Goal: Task Accomplishment & Management: Use online tool/utility

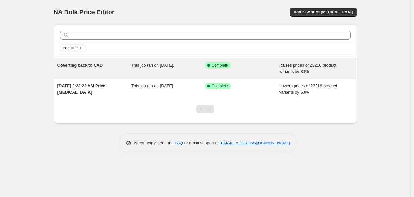
click at [243, 72] on div "Success Complete Complete" at bounding box center [242, 68] width 74 height 13
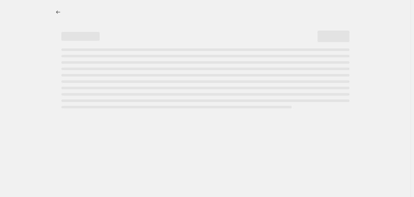
select select "percentage"
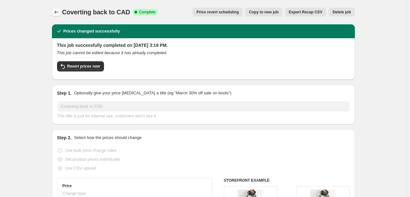
click at [56, 11] on icon "Price change jobs" at bounding box center [56, 12] width 6 height 6
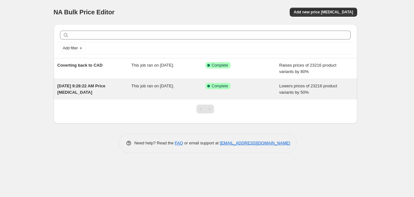
click at [190, 86] on div "This job ran on [DATE]." at bounding box center [168, 89] width 74 height 13
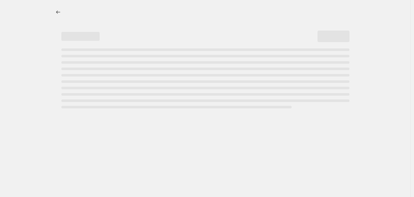
select select "percentage"
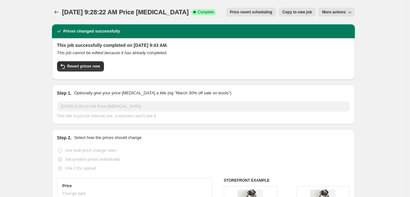
click at [343, 9] on button "More actions" at bounding box center [336, 12] width 36 height 9
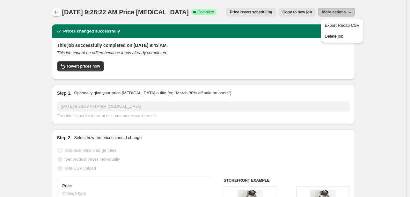
click at [58, 11] on icon "Price change jobs" at bounding box center [56, 12] width 6 height 6
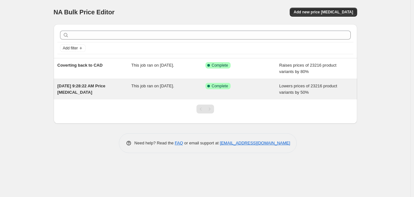
click at [320, 85] on span "Lowers prices of 23216 product variants by 50%" at bounding box center [308, 89] width 58 height 11
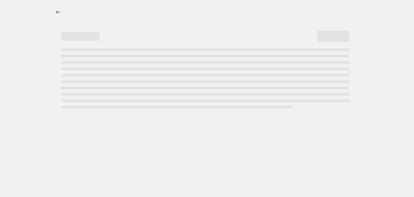
select select "percentage"
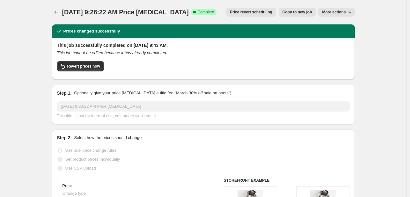
click at [343, 9] on button "More actions" at bounding box center [336, 12] width 36 height 9
click at [345, 36] on span "Delete job" at bounding box center [342, 36] width 35 height 6
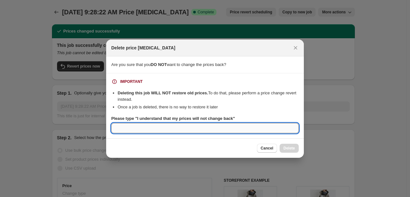
click at [190, 127] on input "Please type "I understand that my prices will not change back"" at bounding box center [205, 128] width 188 height 10
click at [295, 47] on icon "Close" at bounding box center [296, 48] width 4 height 4
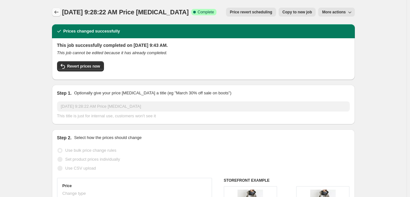
click at [59, 13] on icon "Price change jobs" at bounding box center [56, 12] width 6 height 6
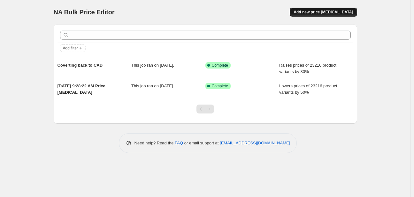
click at [340, 12] on span "Add new price [MEDICAL_DATA]" at bounding box center [322, 12] width 59 height 5
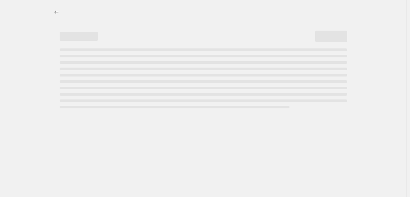
select select "percentage"
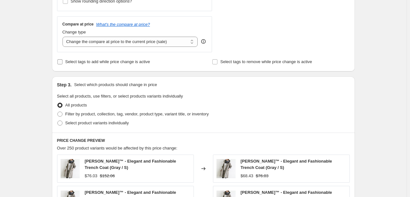
scroll to position [234, 0]
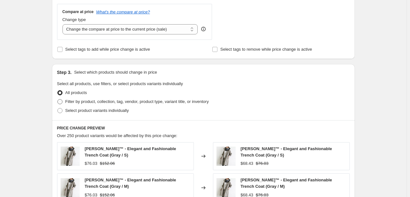
click at [99, 103] on span "Filter by product, collection, tag, vendor, product type, variant title, or inv…" at bounding box center [137, 101] width 144 height 5
click at [58, 100] on input "Filter by product, collection, tag, vendor, product type, variant title, or inv…" at bounding box center [57, 99] width 0 height 0
radio input "true"
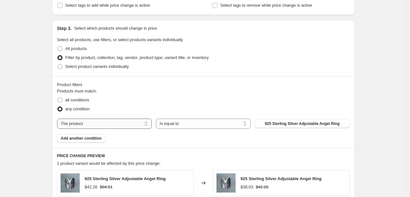
scroll to position [298, 0]
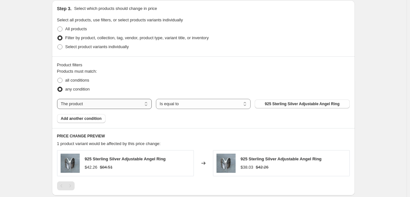
click at [109, 104] on select "The product The product's collection The product's tag The product's vendor The…" at bounding box center [104, 104] width 95 height 10
click at [110, 104] on select "The product The product's collection The product's tag The product's vendor The…" at bounding box center [104, 104] width 95 height 10
click at [175, 104] on select "Is equal to Is not equal to" at bounding box center [203, 104] width 95 height 10
drag, startPoint x: 176, startPoint y: 104, endPoint x: 198, endPoint y: 106, distance: 22.1
click at [176, 104] on select "Is equal to Is not equal to" at bounding box center [203, 104] width 95 height 10
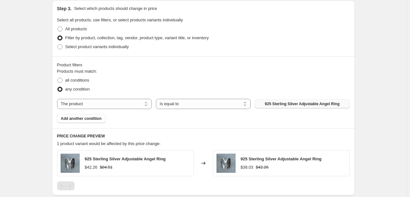
click at [285, 103] on span "925 Sterling Silver Adjustable Angel Ring" at bounding box center [302, 103] width 75 height 5
click at [86, 108] on select "The product The product's collection The product's tag The product's vendor The…" at bounding box center [104, 104] width 95 height 10
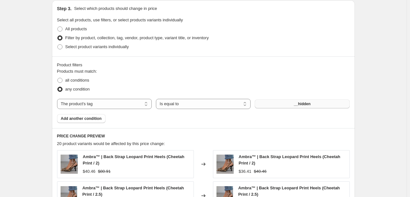
click at [306, 102] on span "__hidden" at bounding box center [302, 103] width 17 height 5
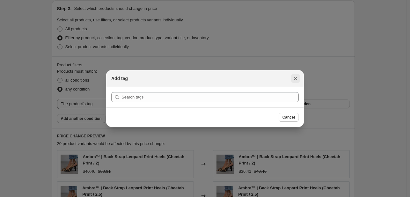
drag, startPoint x: 293, startPoint y: 78, endPoint x: 243, endPoint y: 93, distance: 52.1
click at [294, 78] on icon "Close" at bounding box center [296, 78] width 6 height 6
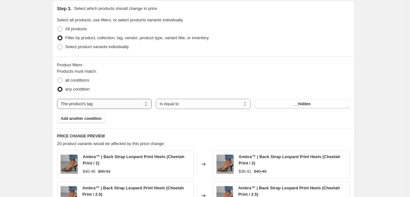
click at [106, 106] on select "The product The product's collection The product's tag The product's vendor The…" at bounding box center [104, 104] width 95 height 10
select select "collection"
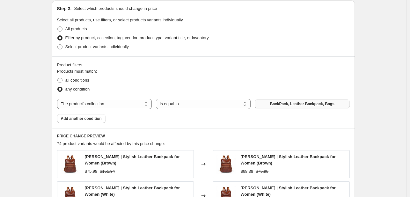
click at [290, 106] on span "BackPack, Leather Backpack, Bags" at bounding box center [302, 103] width 64 height 5
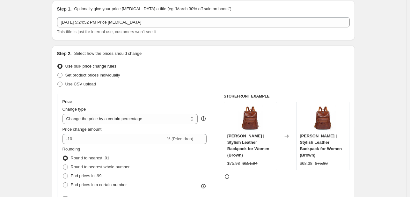
scroll to position [21, 0]
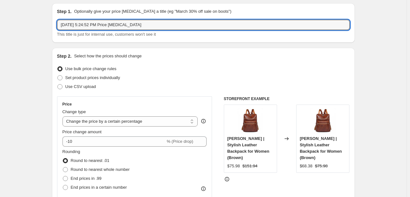
drag, startPoint x: 152, startPoint y: 22, endPoint x: 0, endPoint y: 31, distance: 151.5
type input "Specific"
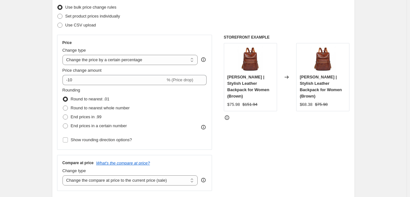
scroll to position [85, 0]
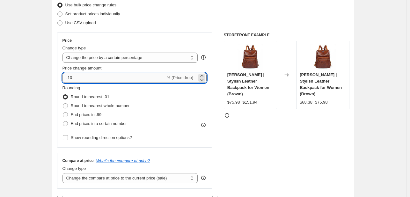
click at [89, 79] on input "-10" at bounding box center [114, 78] width 103 height 10
type input "-1"
type input "80"
drag, startPoint x: 39, startPoint y: 100, endPoint x: 60, endPoint y: 108, distance: 22.5
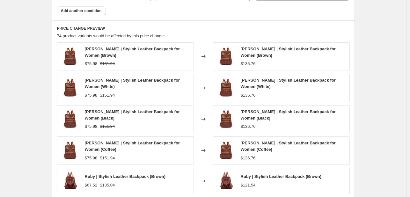
scroll to position [320, 0]
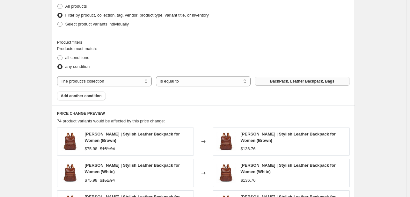
click at [303, 80] on span "BackPack, Leather Backpack, Bags" at bounding box center [302, 81] width 64 height 5
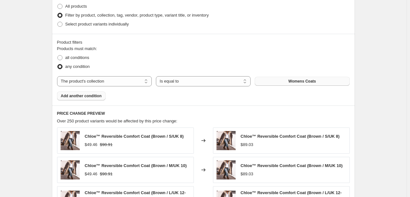
click at [101, 96] on span "Add another condition" at bounding box center [81, 95] width 41 height 5
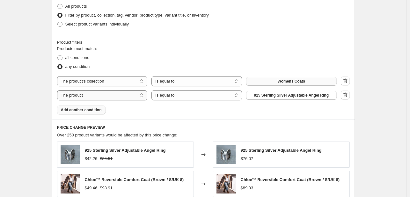
drag, startPoint x: 139, startPoint y: 97, endPoint x: 133, endPoint y: 98, distance: 6.8
click at [139, 97] on select "The product The product's collection The product's tag The product's vendor The…" at bounding box center [102, 95] width 91 height 10
select select "collection"
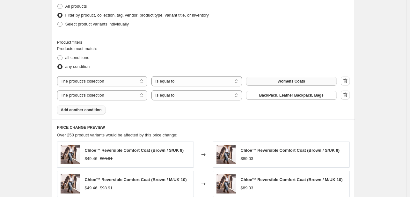
click at [307, 95] on span "BackPack, Leather Backpack, Bags" at bounding box center [291, 95] width 64 height 5
click at [96, 110] on div "Products must match: all conditions any condition The product The product's col…" at bounding box center [203, 80] width 293 height 69
click at [99, 110] on span "Add another condition" at bounding box center [81, 110] width 41 height 5
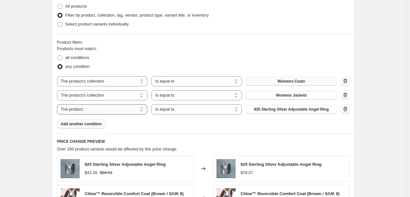
click at [126, 108] on select "The product The product's collection The product's tag The product's vendor The…" at bounding box center [102, 109] width 91 height 10
select select "collection"
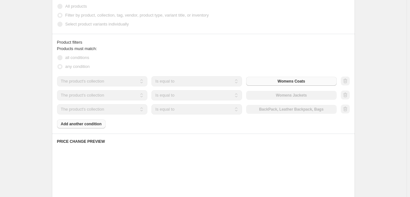
click at [301, 111] on div "The product The product's collection The product's tag The product's vendor The…" at bounding box center [197, 109] width 280 height 10
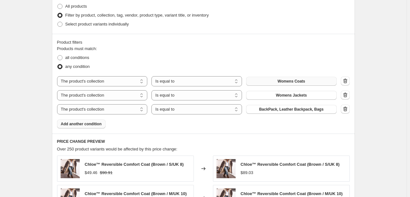
click at [301, 111] on span "BackPack, Leather Backpack, Bags" at bounding box center [291, 109] width 64 height 5
click at [96, 126] on span "Add another condition" at bounding box center [81, 124] width 41 height 5
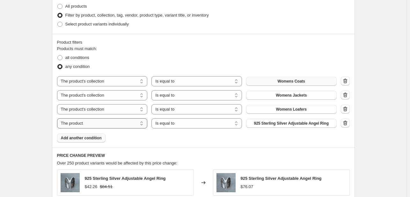
click at [103, 124] on select "The product The product's collection The product's tag The product's vendor The…" at bounding box center [102, 123] width 91 height 10
select select "collection"
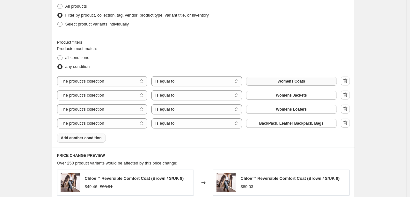
click at [289, 124] on span "BackPack, Leather Backpack, Bags" at bounding box center [291, 123] width 64 height 5
click at [88, 138] on span "Add another condition" at bounding box center [81, 138] width 41 height 5
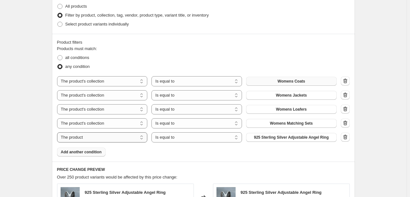
click at [106, 137] on select "The product The product's collection The product's tag The product's vendor The…" at bounding box center [102, 137] width 91 height 10
select select "collection"
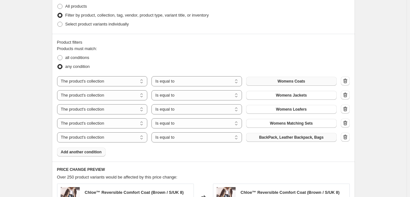
click at [285, 136] on span "BackPack, Leather Backpack, Bags" at bounding box center [291, 137] width 64 height 5
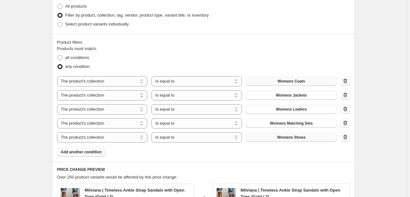
click at [90, 151] on span "Add another condition" at bounding box center [81, 152] width 41 height 5
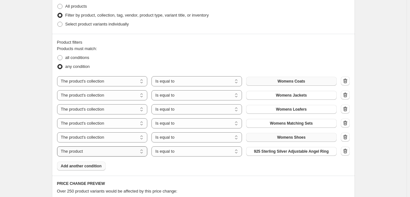
click at [103, 153] on select "The product The product's collection The product's tag The product's vendor The…" at bounding box center [102, 151] width 91 height 10
select select "collection"
click at [79, 58] on span "all conditions" at bounding box center [77, 57] width 24 height 5
click at [58, 56] on input "all conditions" at bounding box center [57, 55] width 0 height 0
radio input "true"
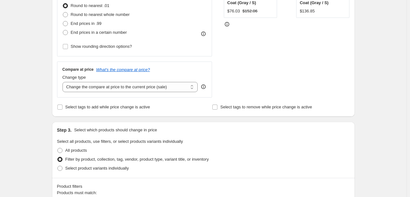
scroll to position [167, 0]
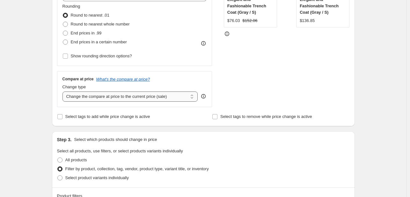
click at [154, 99] on select "Change the compare at price to the current price (sale) Change the compare at p…" at bounding box center [131, 97] width 136 height 10
select select "percentage"
click at [64, 92] on select "Change the compare at price to the current price (sale) Change the compare at p…" at bounding box center [131, 97] width 136 height 10
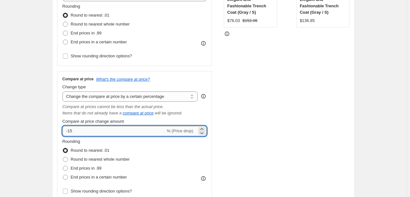
click at [123, 133] on input "-15" at bounding box center [114, 131] width 103 height 10
type input "-1"
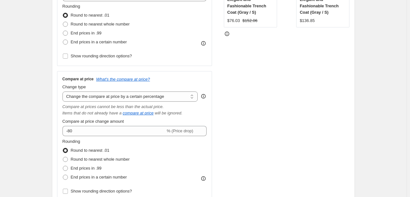
click at [43, 125] on div "Create new price [MEDICAL_DATA]. This page is ready Create new price [MEDICAL_D…" at bounding box center [203, 189] width 407 height 713
click at [193, 134] on div "% (Price drop)" at bounding box center [180, 131] width 26 height 6
drag, startPoint x: 197, startPoint y: 131, endPoint x: 191, endPoint y: 133, distance: 7.1
click at [193, 133] on div "-80 % (Price drop)" at bounding box center [135, 131] width 145 height 10
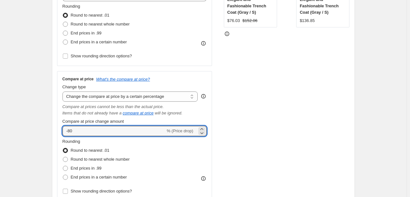
type input "-8"
type input "80"
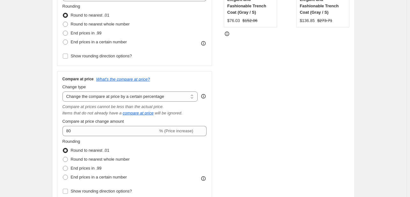
click at [21, 115] on div "Create new price [MEDICAL_DATA]. This page is ready Create new price [MEDICAL_D…" at bounding box center [203, 189] width 407 height 713
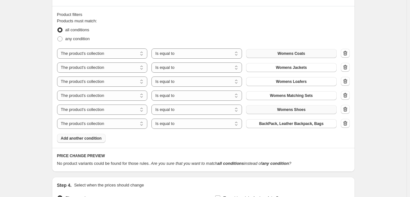
scroll to position [474, 0]
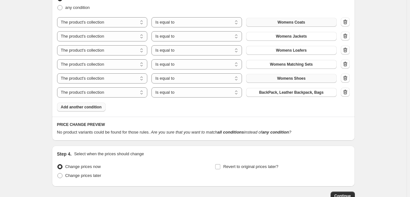
click at [92, 104] on button "Add another condition" at bounding box center [81, 107] width 49 height 9
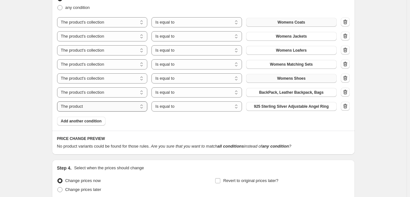
click at [103, 107] on select "The product The product's collection The product's tag The product's vendor The…" at bounding box center [102, 106] width 91 height 10
select select "collection"
click at [310, 107] on span "BackPack, Leather Backpack, Bags" at bounding box center [291, 106] width 64 height 5
click at [347, 108] on icon "button" at bounding box center [345, 106] width 6 height 6
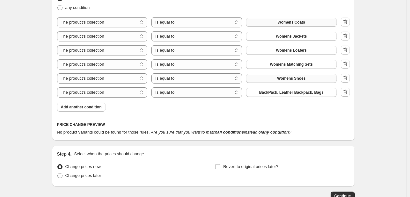
click at [346, 94] on icon "button" at bounding box center [345, 92] width 6 height 6
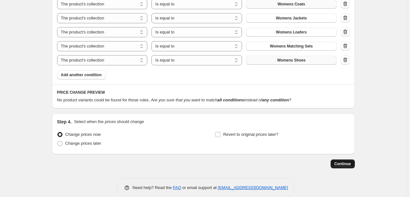
scroll to position [502, 0]
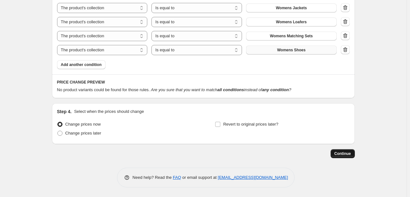
click at [344, 152] on span "Continue" at bounding box center [343, 153] width 17 height 5
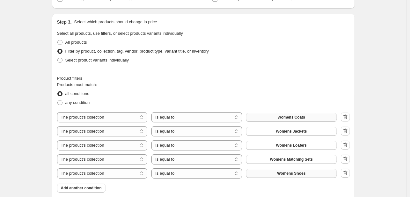
scroll to position [376, 0]
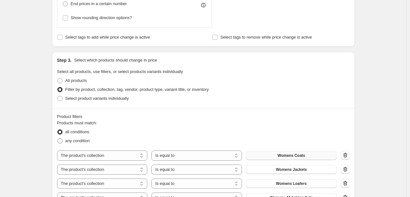
drag, startPoint x: 63, startPoint y: 142, endPoint x: 83, endPoint y: 129, distance: 23.6
click at [62, 142] on span at bounding box center [59, 140] width 5 height 5
click at [58, 139] on input "any condition" at bounding box center [57, 138] width 0 height 0
radio input "true"
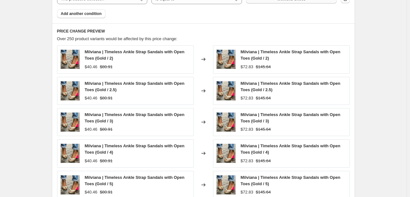
scroll to position [659, 0]
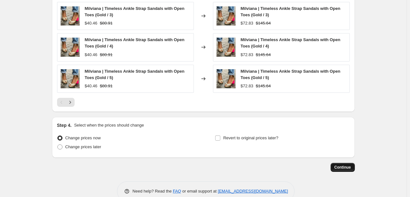
click at [339, 167] on span "Continue" at bounding box center [343, 167] width 17 height 5
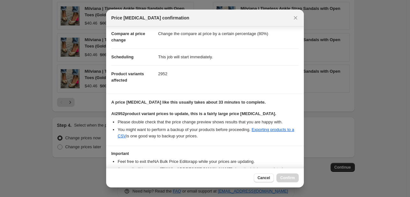
scroll to position [67, 0]
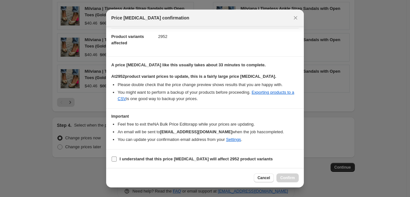
click at [114, 161] on span ":rag:" at bounding box center [114, 159] width 6 height 6
click at [114, 161] on input "I understand that this price [MEDICAL_DATA] will affect 2952 product variants" at bounding box center [114, 159] width 5 height 5
checkbox input "true"
click at [282, 175] on button "Confirm" at bounding box center [288, 178] width 22 height 9
type input "Specific"
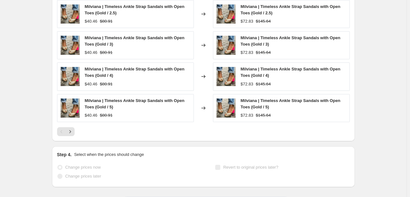
scroll to position [676, 0]
select select "percentage"
select select "collection"
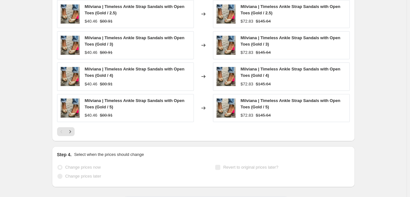
select select "collection"
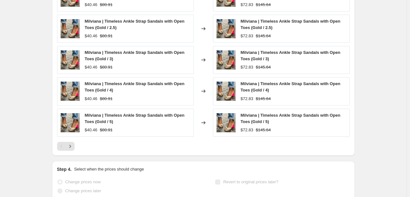
scroll to position [0, 0]
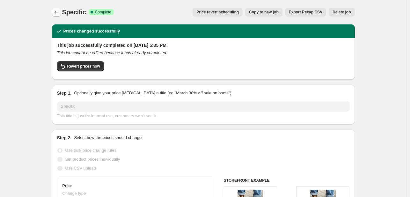
click at [59, 11] on icon "Price change jobs" at bounding box center [56, 12] width 6 height 6
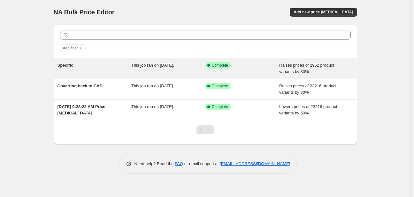
click at [145, 69] on div "This job ran on [DATE]." at bounding box center [168, 68] width 74 height 13
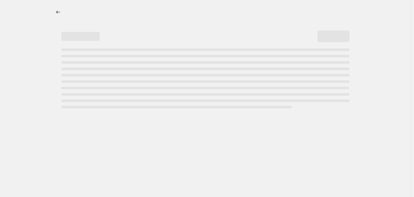
select select "percentage"
select select "collection"
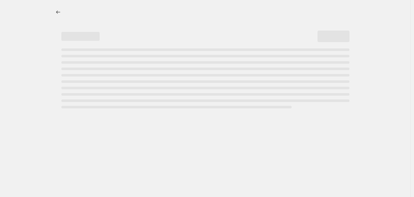
select select "collection"
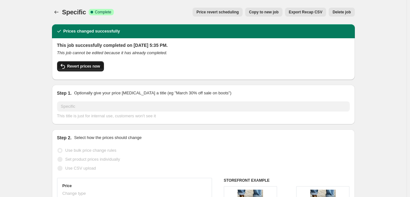
click at [86, 66] on span "Revert prices now" at bounding box center [83, 66] width 33 height 5
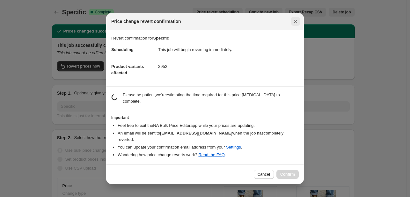
click at [295, 25] on icon "Close" at bounding box center [296, 21] width 6 height 6
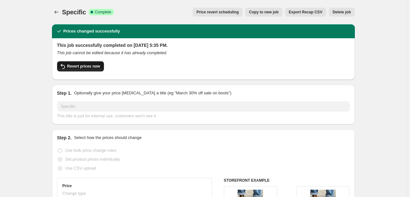
click at [90, 66] on span "Revert prices now" at bounding box center [83, 66] width 33 height 5
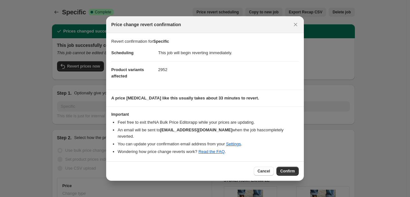
click at [287, 169] on span "Confirm" at bounding box center [287, 171] width 15 height 5
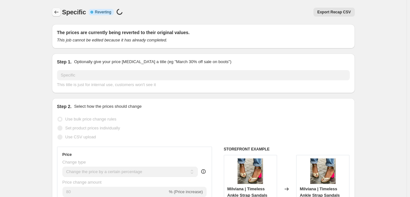
click at [58, 13] on icon "Price change jobs" at bounding box center [56, 12] width 6 height 6
